Goal: Task Accomplishment & Management: Use online tool/utility

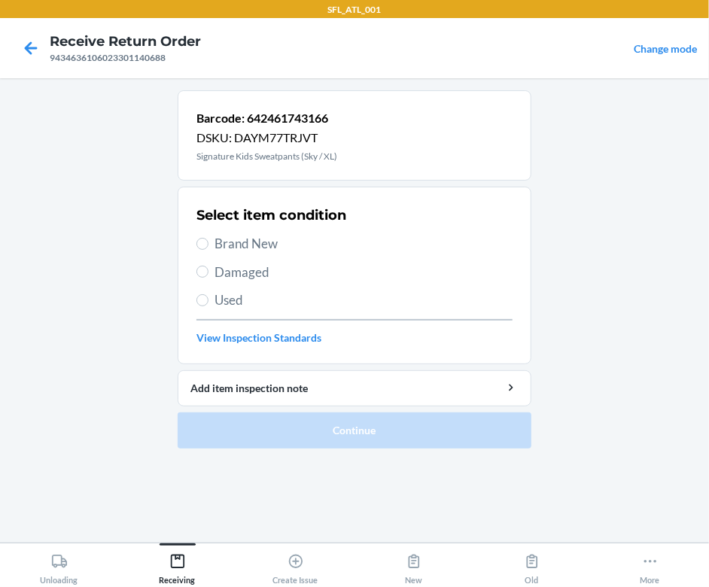
click at [256, 243] on span "Brand New" at bounding box center [363, 244] width 298 height 20
click at [208, 243] on input "Brand New" at bounding box center [202, 244] width 12 height 12
radio input "true"
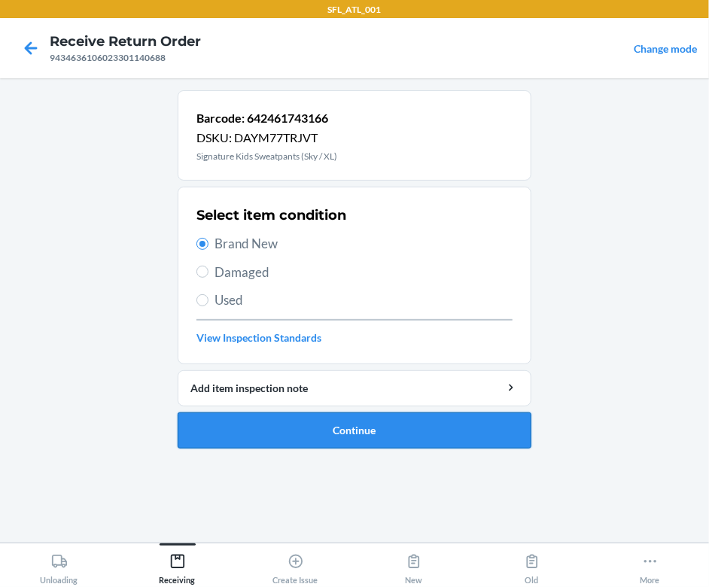
click at [391, 421] on button "Continue" at bounding box center [355, 430] width 354 height 36
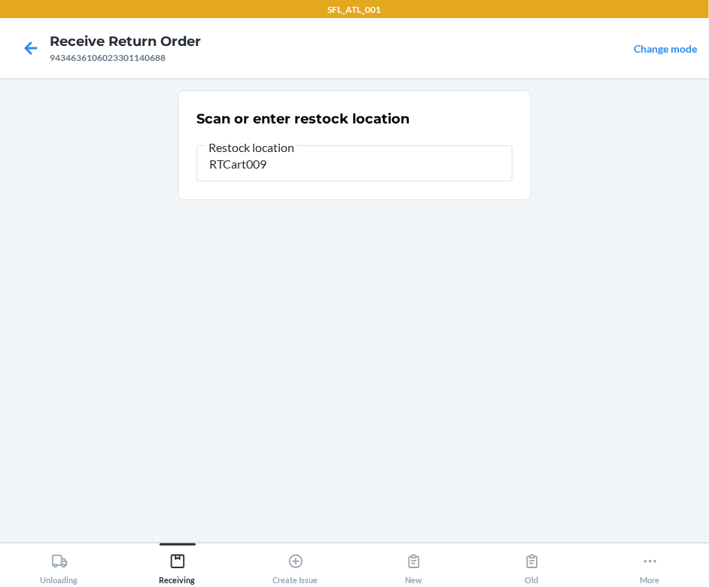
type input "RTCart009"
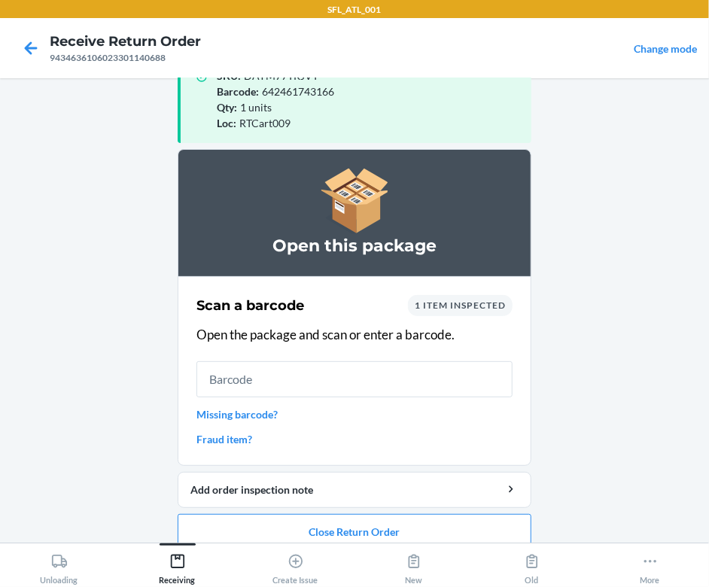
scroll to position [59, 0]
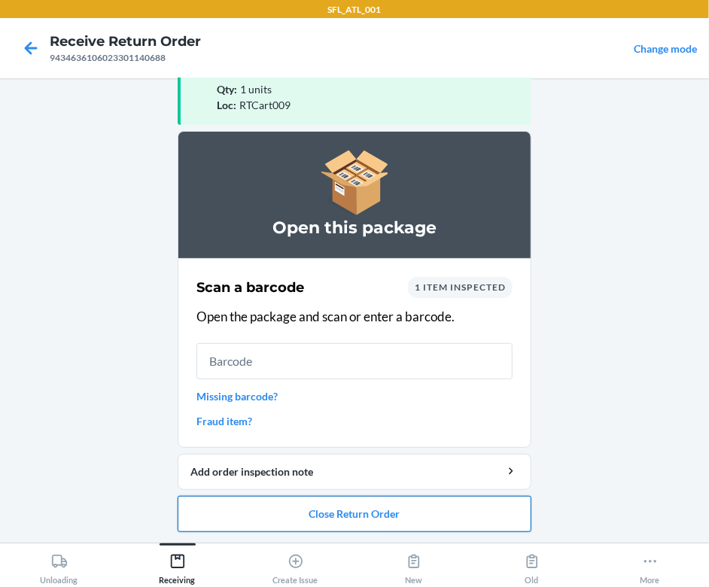
click at [466, 508] on button "Close Return Order" at bounding box center [355, 514] width 354 height 36
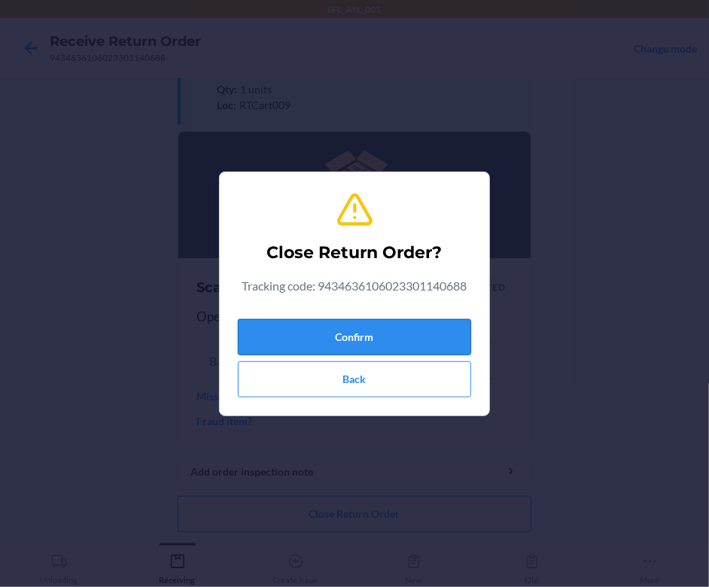
click at [437, 323] on button "Confirm" at bounding box center [354, 337] width 233 height 36
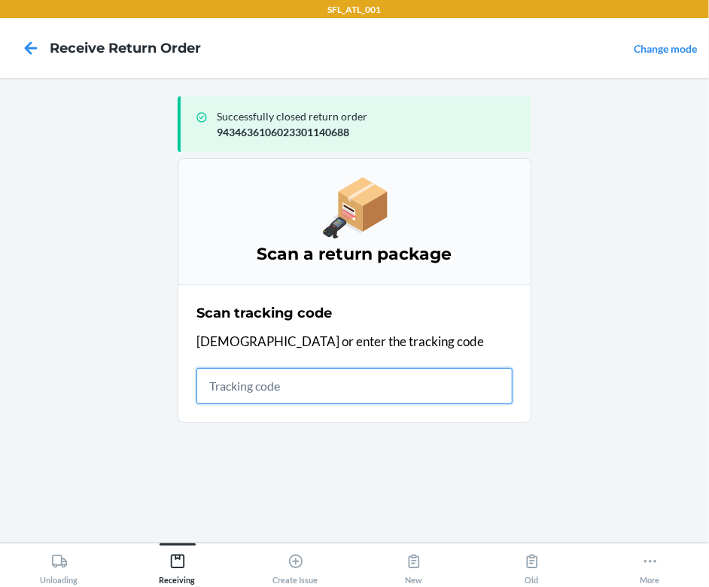
click at [465, 386] on input "text" at bounding box center [354, 386] width 316 height 36
type input "4203025928699234690347375228724922"
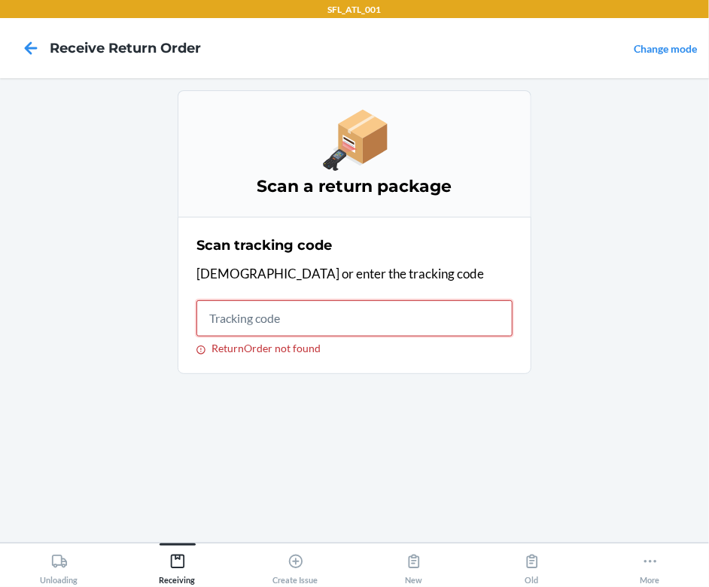
click at [333, 322] on input "ReturnOrder not found" at bounding box center [354, 318] width 316 height 36
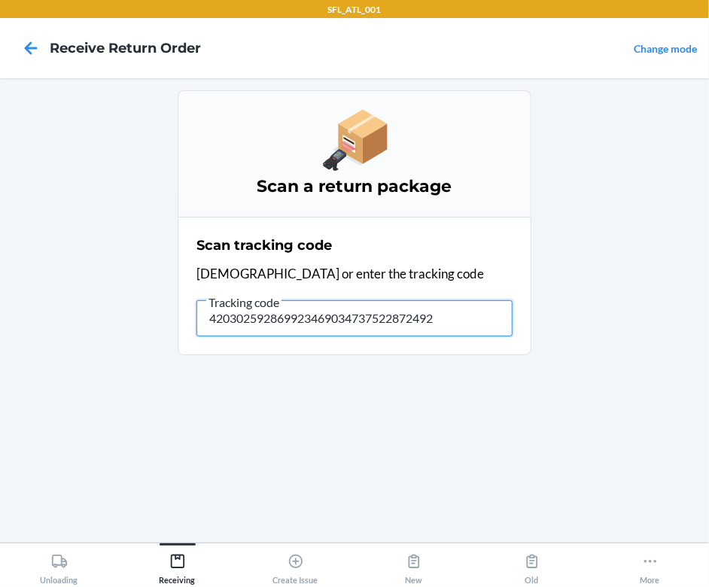
type input "4203025928699234690347375228724922"
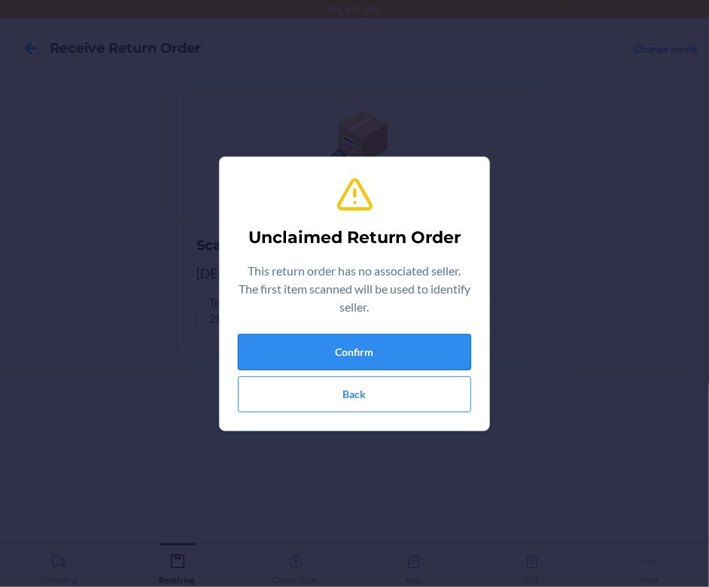
click at [344, 336] on button "Confirm" at bounding box center [354, 352] width 233 height 36
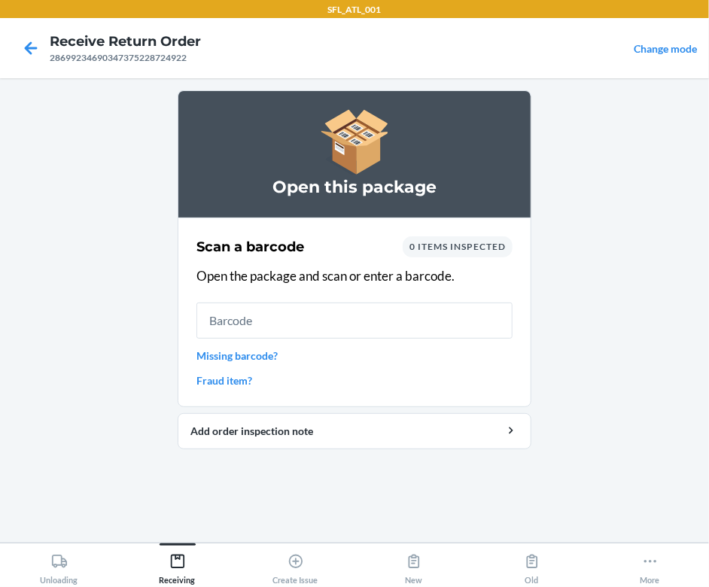
click at [415, 476] on div "Open this package Scan a barcode 0 items inspected Open the package and scan or…" at bounding box center [355, 310] width 354 height 440
click at [360, 328] on input "text" at bounding box center [354, 321] width 316 height 36
click at [237, 348] on link "Missing barcode?" at bounding box center [354, 356] width 316 height 16
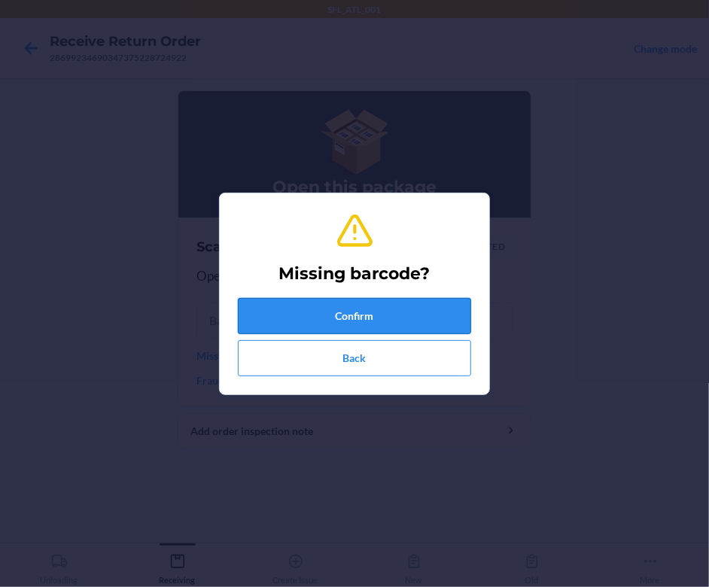
click at [330, 312] on button "Confirm" at bounding box center [354, 316] width 233 height 36
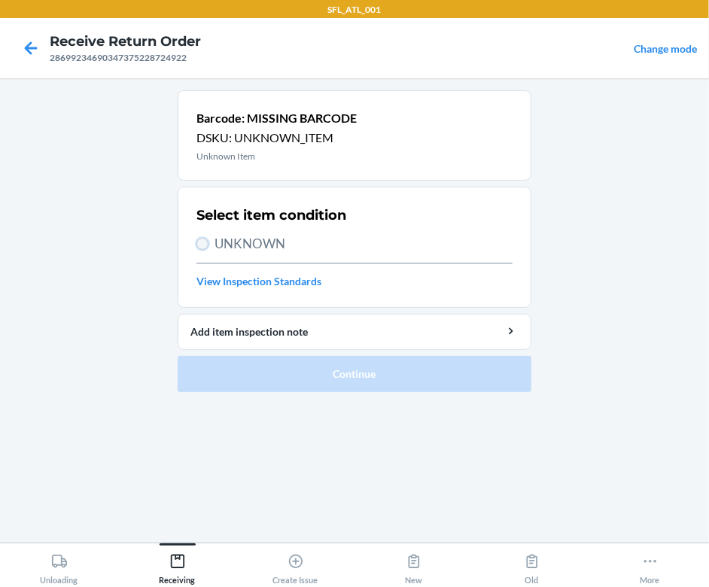
click at [207, 242] on input "UNKNOWN" at bounding box center [202, 244] width 12 height 12
radio input "true"
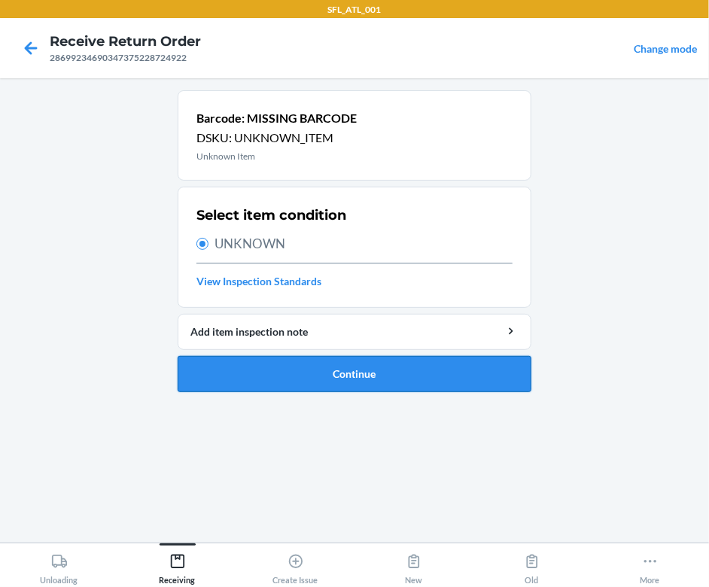
click at [318, 372] on button "Continue" at bounding box center [355, 374] width 354 height 36
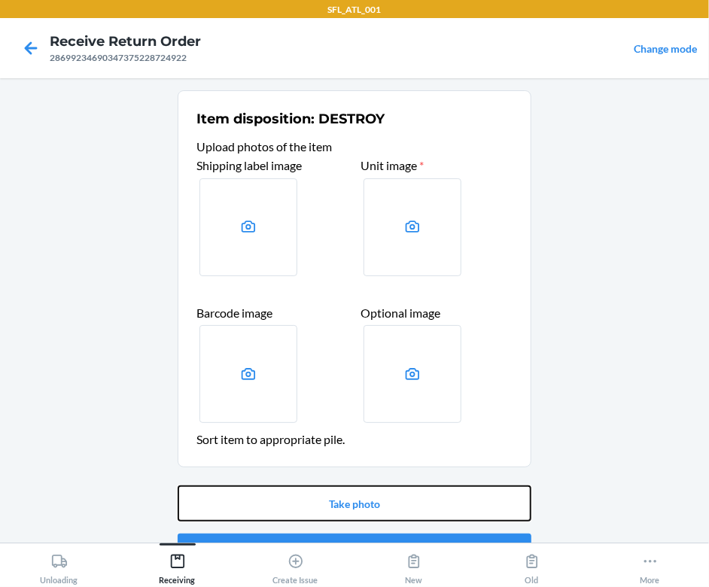
drag, startPoint x: 388, startPoint y: 493, endPoint x: 397, endPoint y: 483, distance: 13.3
click at [397, 483] on div "Take photo Confirm" at bounding box center [355, 527] width 354 height 96
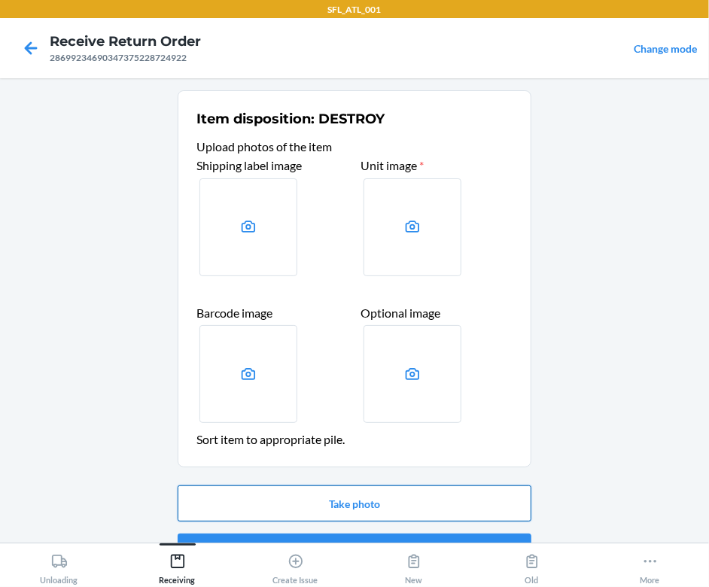
click at [404, 497] on button "Take photo" at bounding box center [355, 503] width 354 height 36
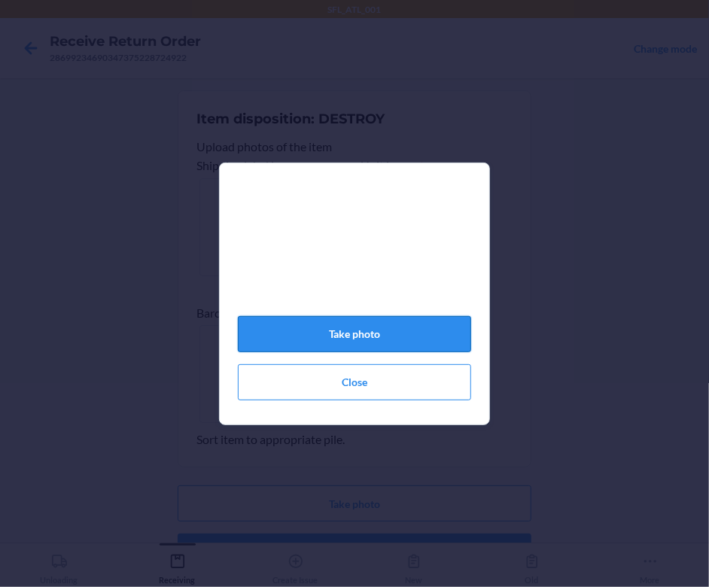
click at [427, 328] on button "Take photo" at bounding box center [354, 334] width 233 height 36
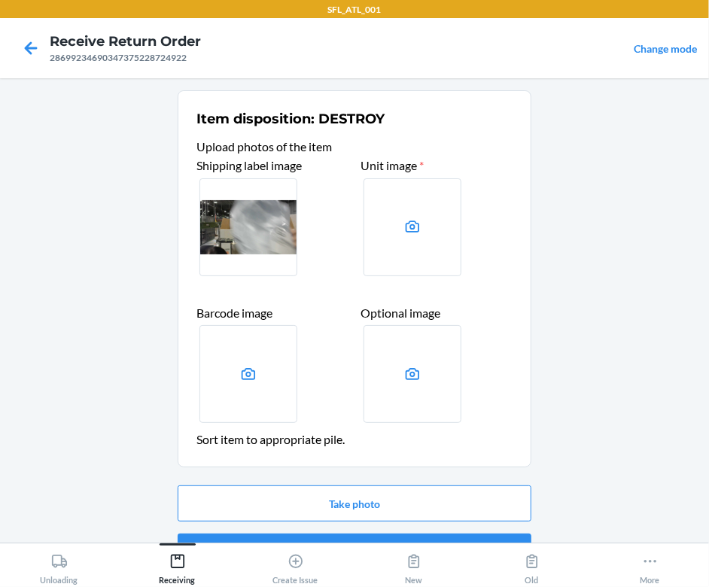
click at [254, 254] on label at bounding box center [248, 227] width 98 height 98
click at [0, 0] on input "file" at bounding box center [0, 0] width 0 height 0
drag, startPoint x: 260, startPoint y: 248, endPoint x: 108, endPoint y: 256, distance: 152.2
click at [108, 256] on main "Item disposition: DESTROY Upload photos of the item Shipping label image Unit i…" at bounding box center [354, 310] width 709 height 464
click at [388, 505] on button "Take photo" at bounding box center [355, 503] width 354 height 36
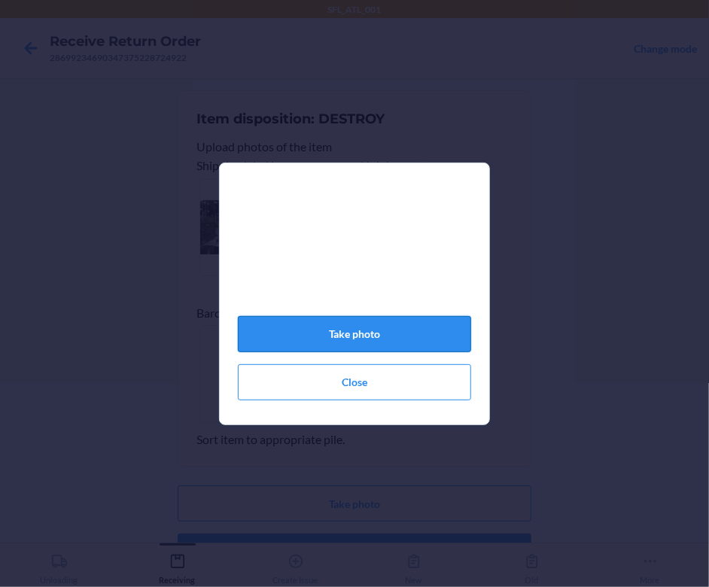
click at [423, 339] on button "Take photo" at bounding box center [354, 334] width 233 height 36
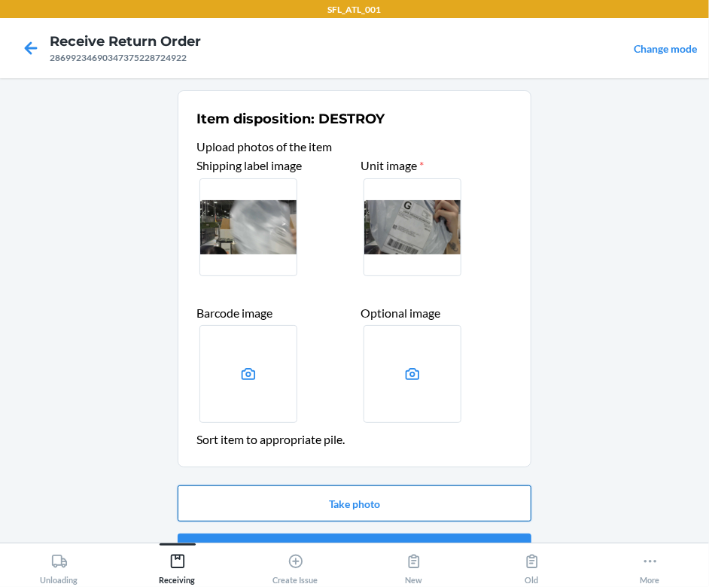
click at [397, 490] on button "Take photo" at bounding box center [355, 503] width 354 height 36
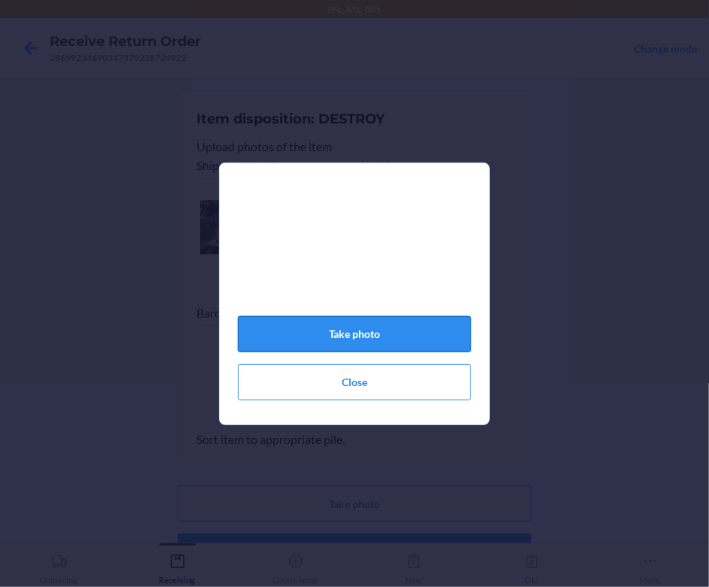
click at [427, 344] on button "Take photo" at bounding box center [354, 334] width 233 height 36
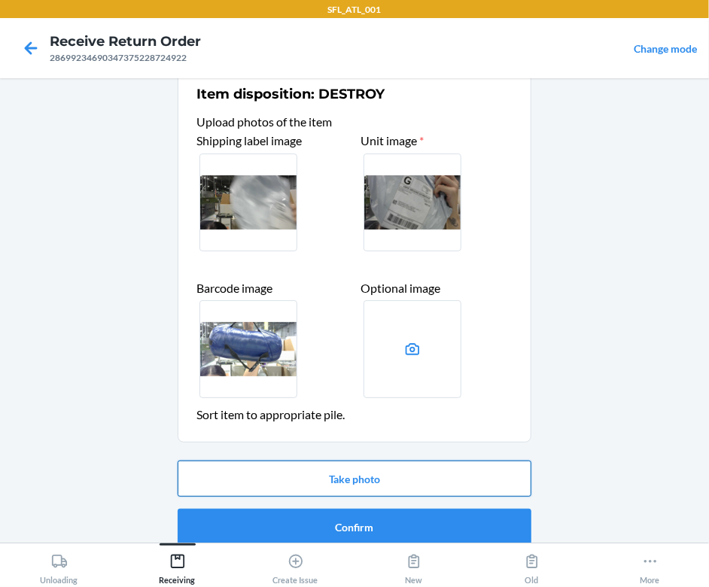
scroll to position [39, 0]
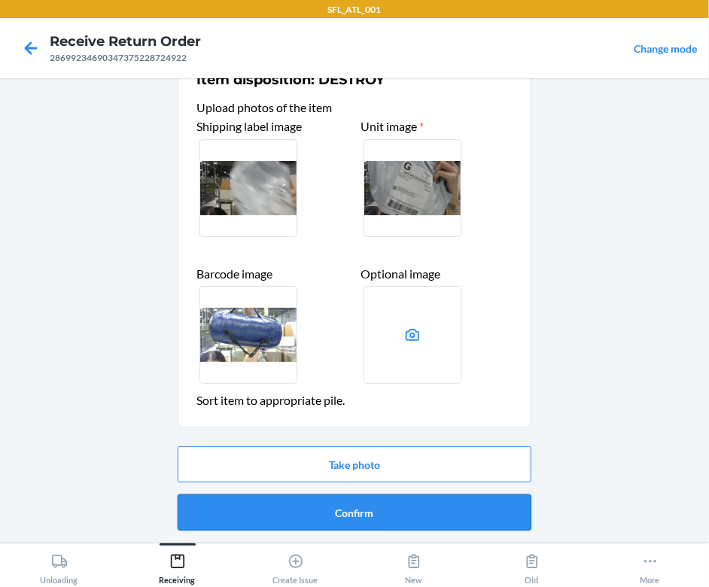
click at [414, 505] on button "Confirm" at bounding box center [355, 512] width 354 height 36
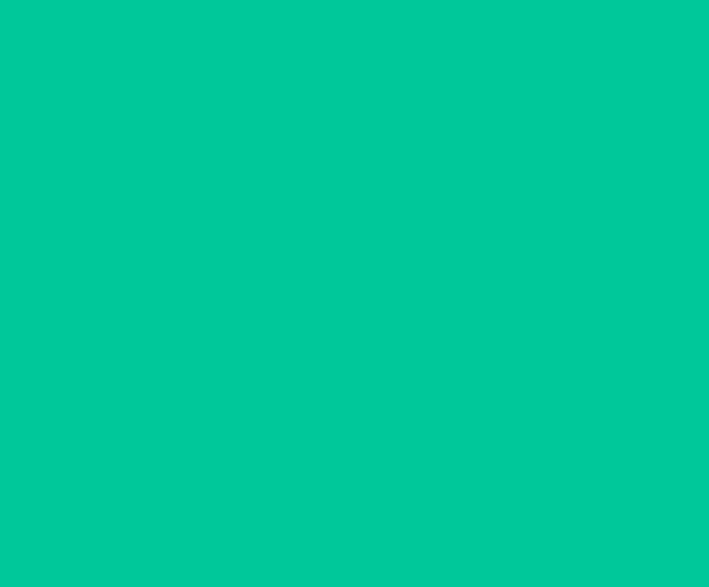
scroll to position [0, 0]
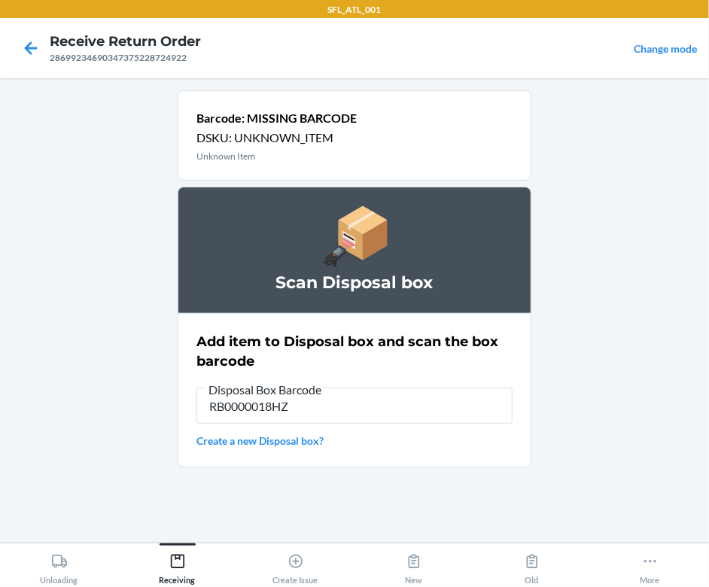
type input "RB0000018HZ"
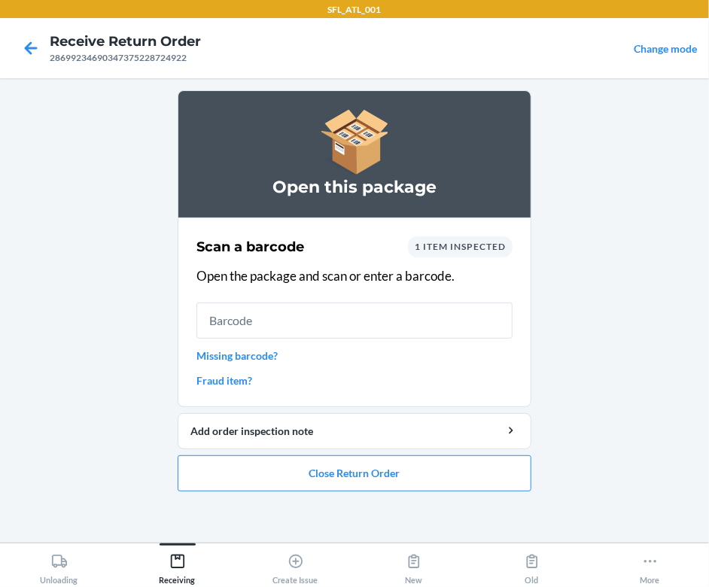
click at [259, 353] on link "Missing barcode?" at bounding box center [354, 356] width 316 height 16
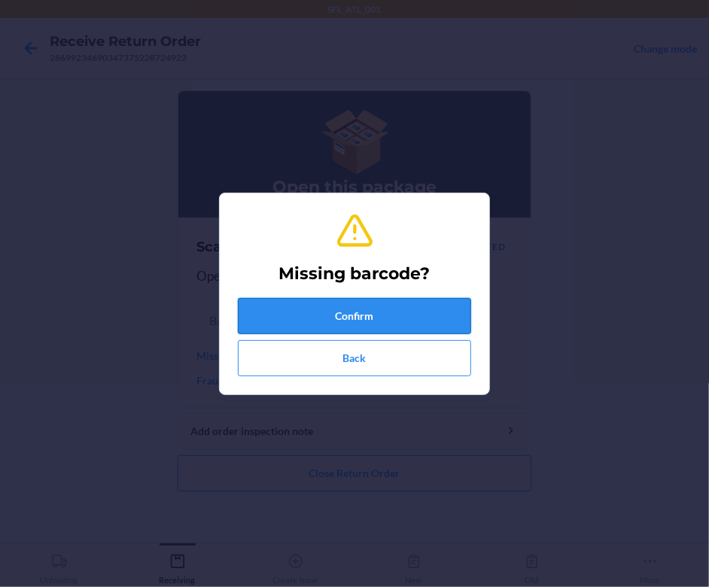
click at [327, 311] on button "Confirm" at bounding box center [354, 316] width 233 height 36
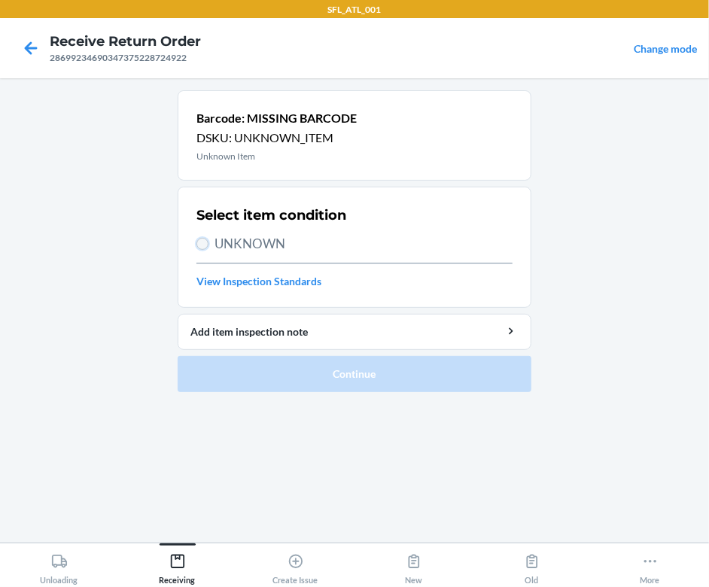
click at [202, 239] on input "UNKNOWN" at bounding box center [202, 244] width 12 height 12
radio input "true"
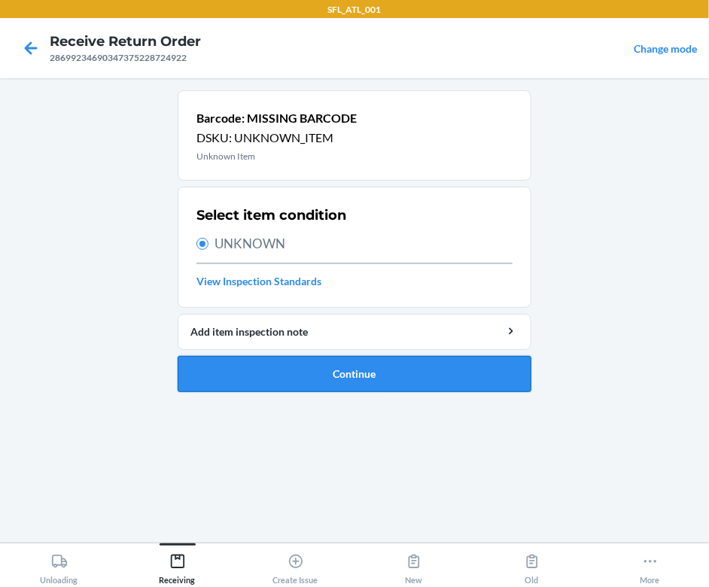
click at [295, 379] on button "Continue" at bounding box center [355, 374] width 354 height 36
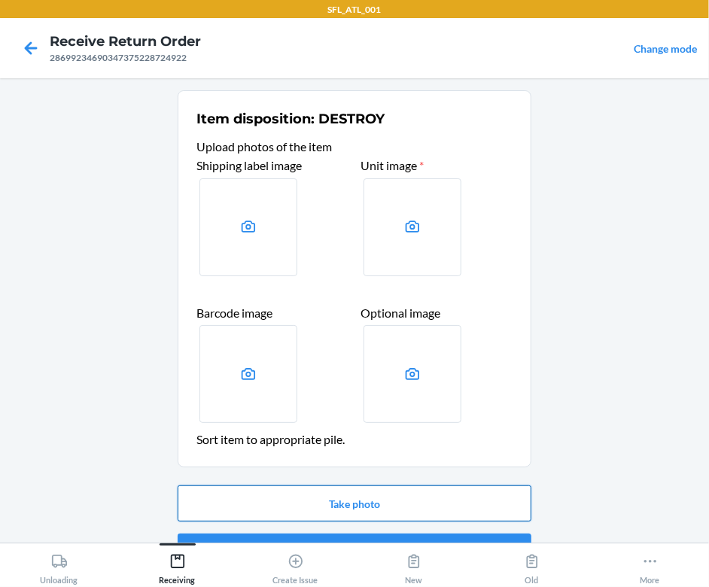
click at [360, 510] on button "Take photo" at bounding box center [355, 503] width 354 height 36
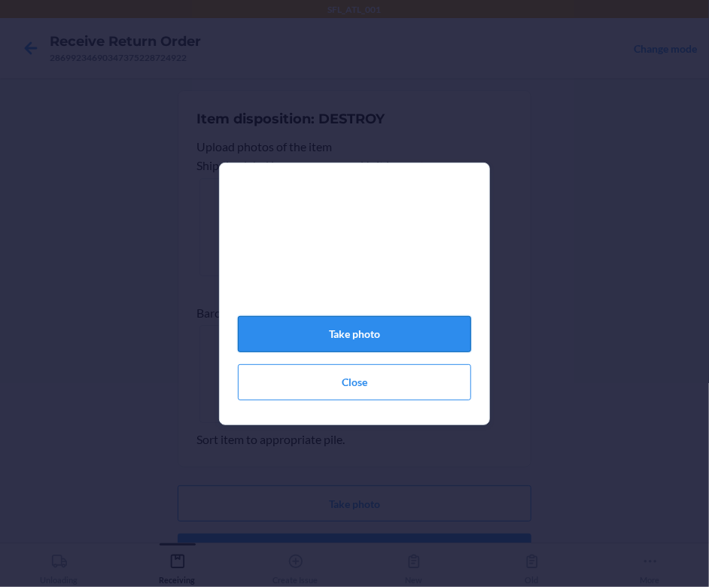
click at [388, 345] on button "Take photo" at bounding box center [354, 334] width 233 height 36
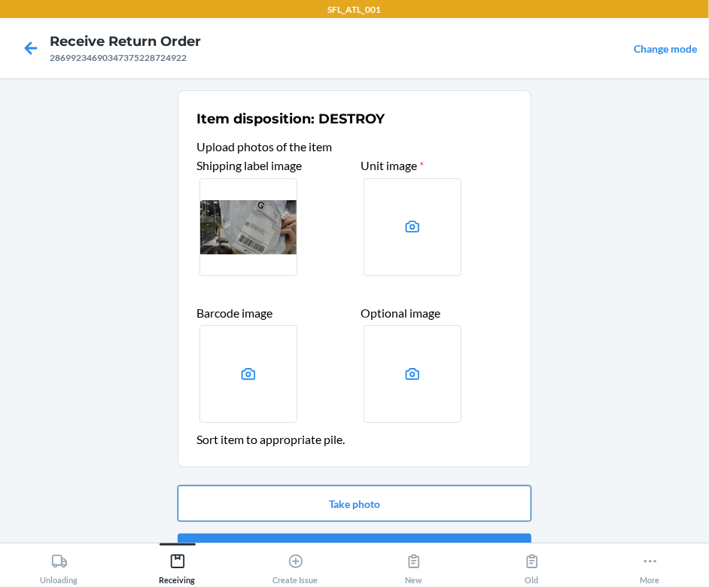
click at [230, 496] on button "Take photo" at bounding box center [355, 503] width 354 height 36
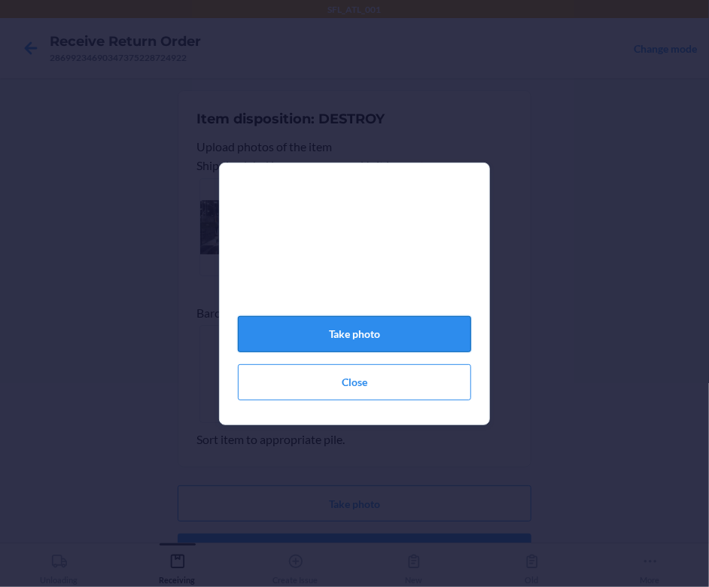
click at [366, 336] on button "Take photo" at bounding box center [354, 334] width 233 height 36
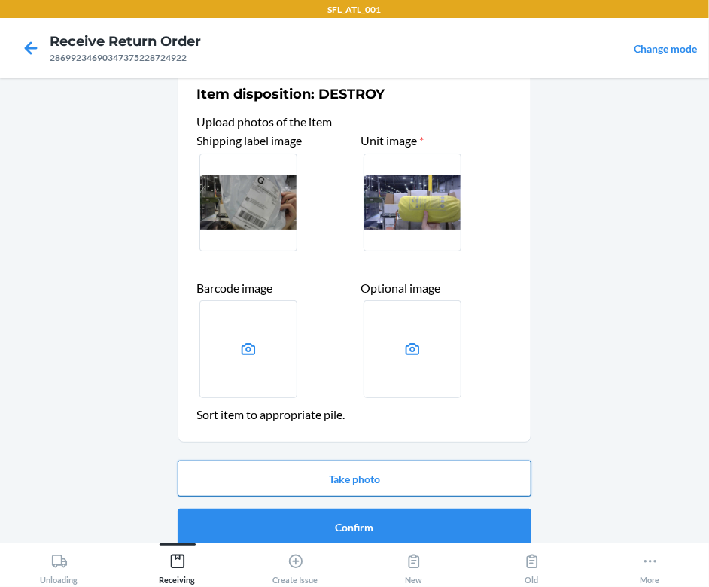
scroll to position [39, 0]
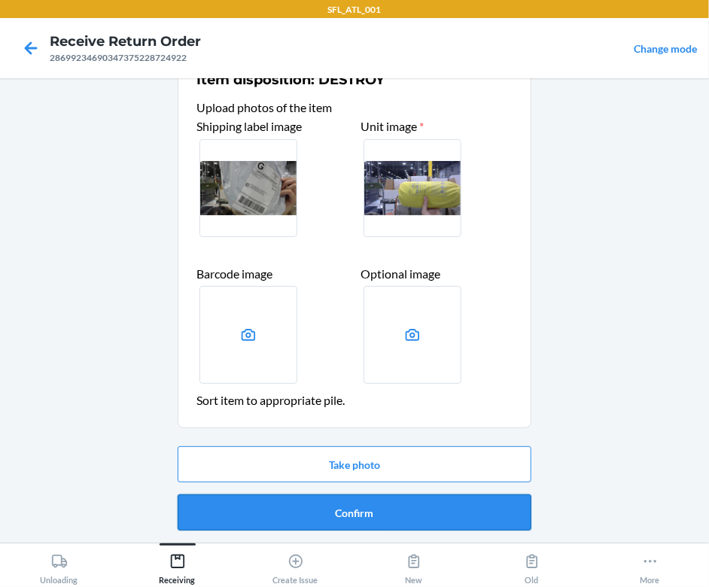
click at [415, 518] on button "Confirm" at bounding box center [355, 512] width 354 height 36
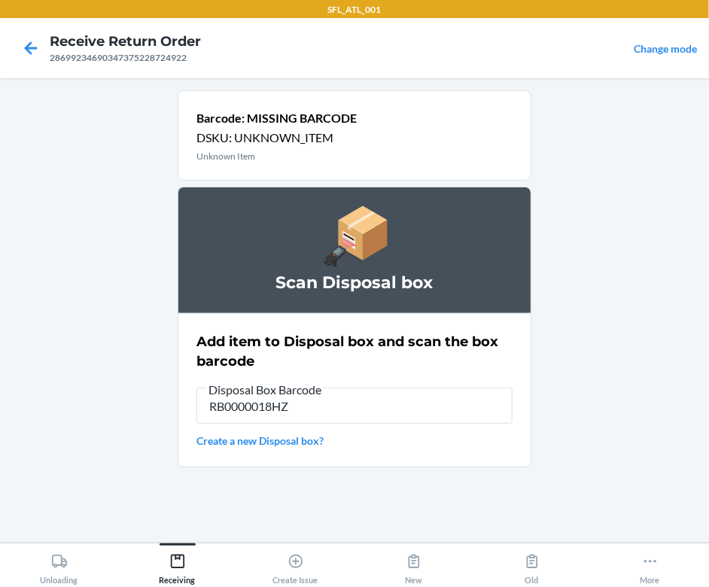
type input "RB0000018HZ"
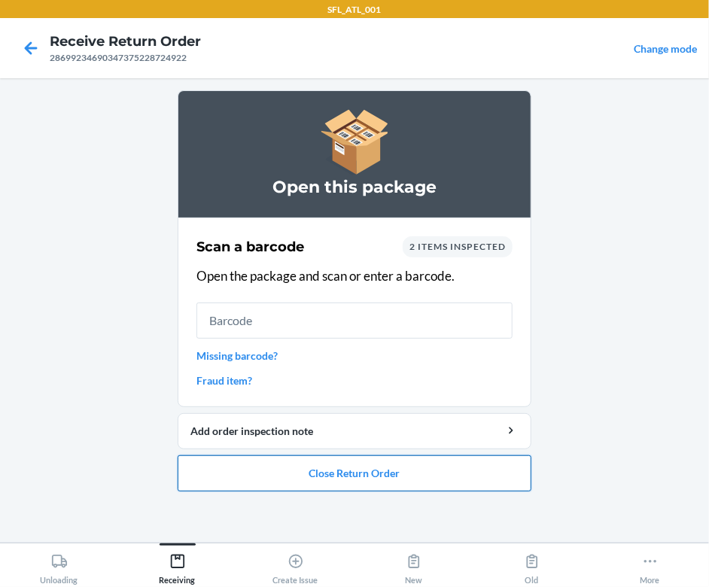
click at [397, 474] on button "Close Return Order" at bounding box center [355, 473] width 354 height 36
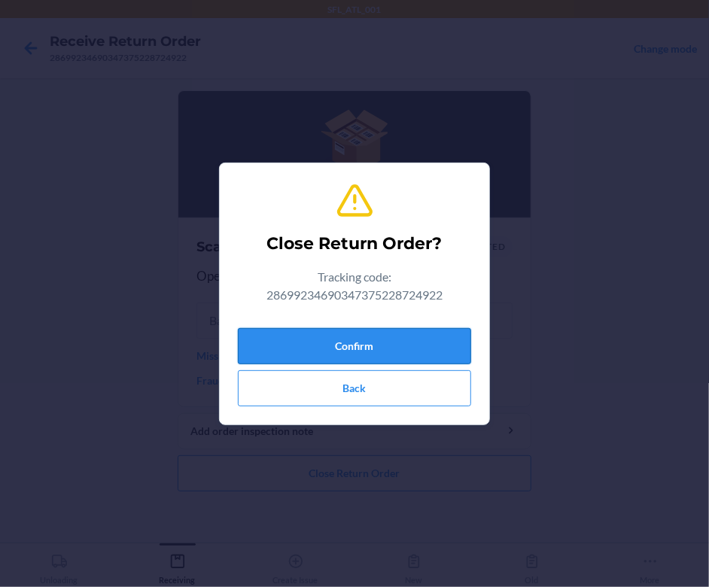
click at [415, 351] on button "Confirm" at bounding box center [354, 346] width 233 height 36
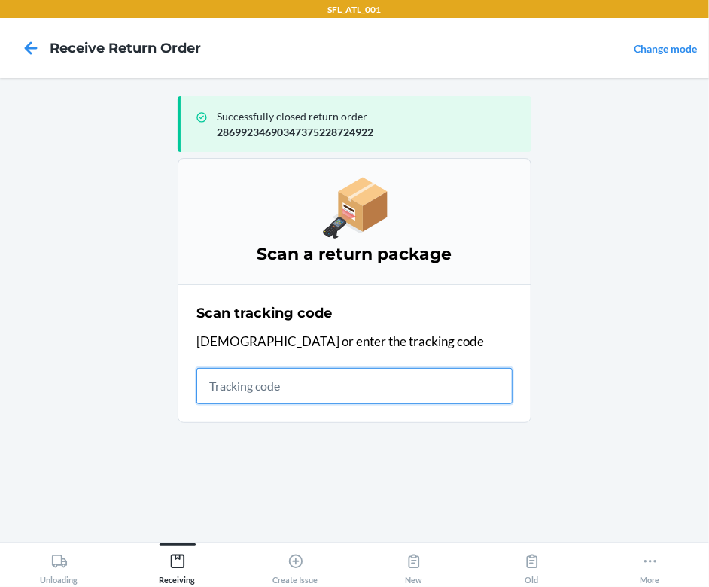
click at [366, 379] on input "text" at bounding box center [354, 386] width 316 height 36
type input "420302599434636106023301250325"
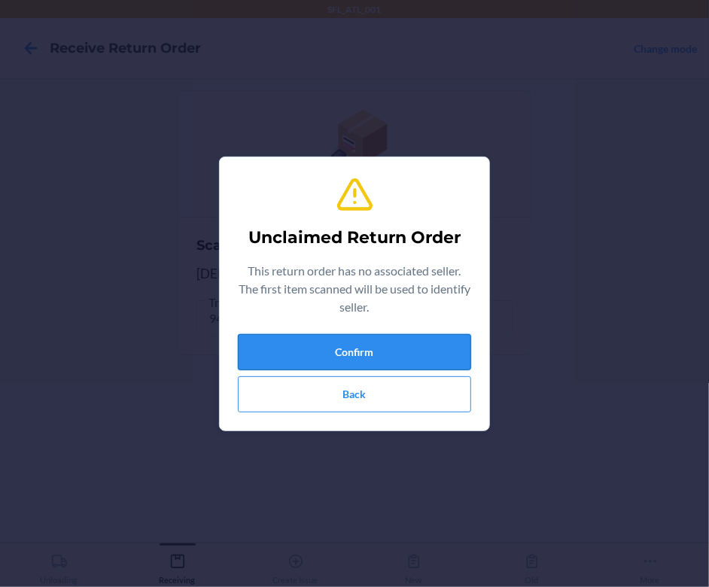
click at [361, 346] on button "Confirm" at bounding box center [354, 352] width 233 height 36
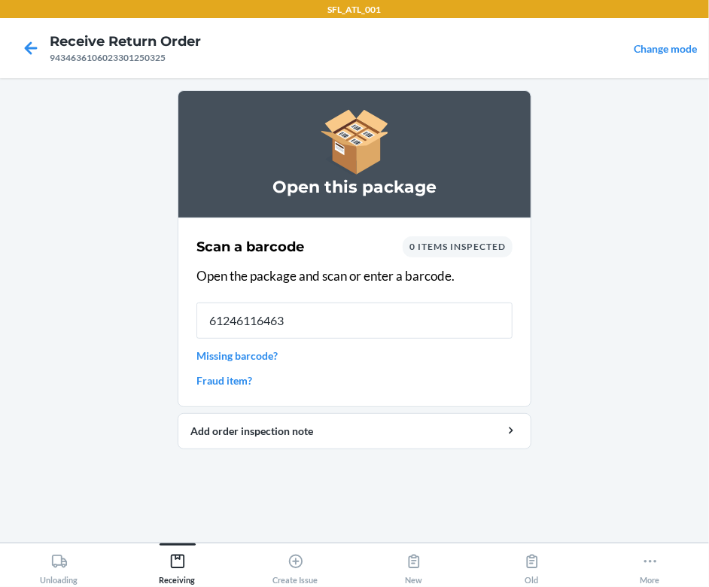
type input "[CREDIT_CARD_NUMBER]"
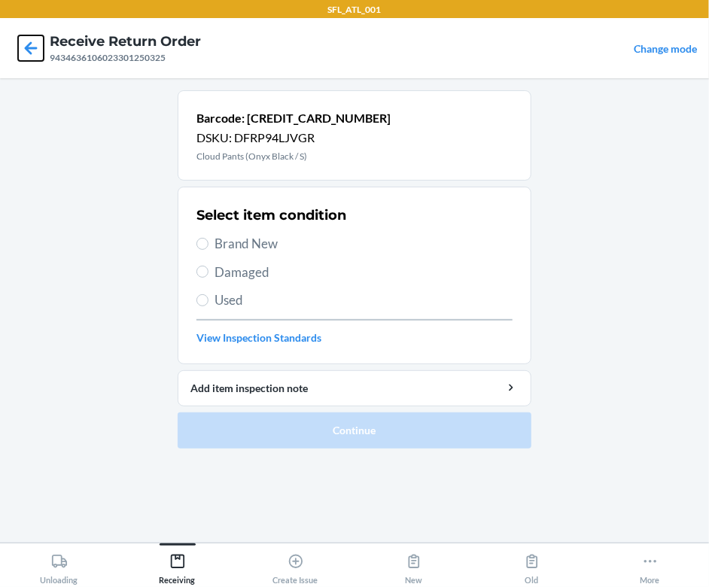
click at [32, 46] on icon at bounding box center [31, 48] width 26 height 26
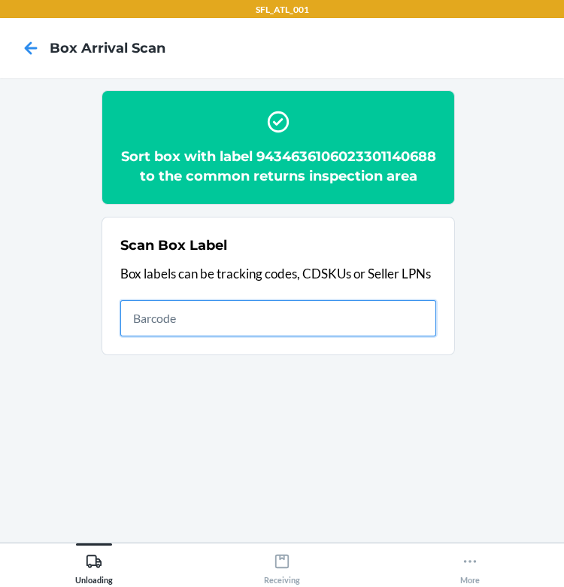
click at [362, 336] on input "text" at bounding box center [278, 318] width 316 height 36
type input "4203025928699234690347375228724922"
click at [428, 333] on input "4203025928699234690347375228724922" at bounding box center [278, 318] width 316 height 36
